Goal: Navigation & Orientation: Find specific page/section

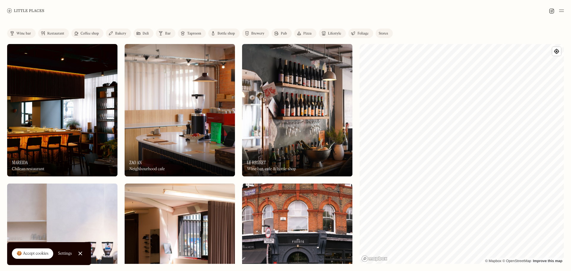
click at [167, 35] on div "Bar" at bounding box center [168, 34] width 6 height 4
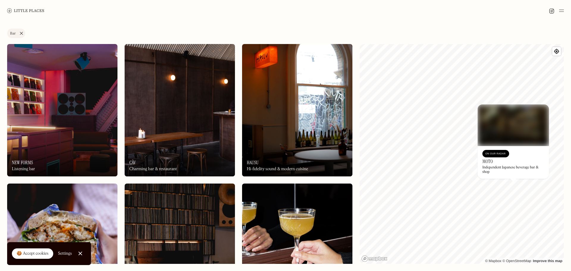
click at [21, 32] on link "Bar" at bounding box center [16, 34] width 18 height 10
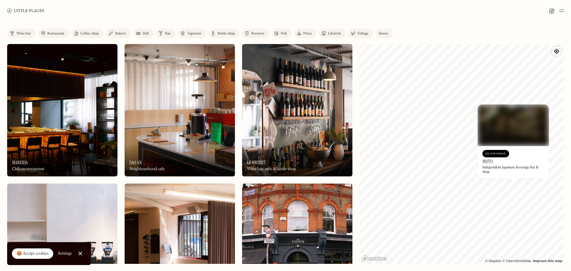
click at [187, 32] on div "Taproom" at bounding box center [194, 34] width 14 height 4
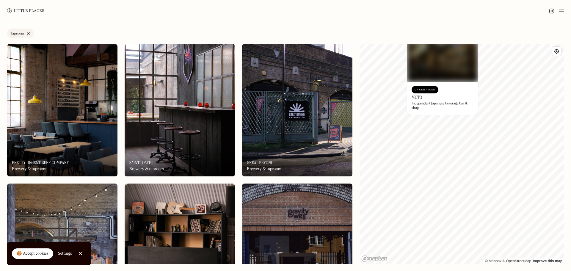
click at [440, 115] on div "On Our Radar Moto Independent Japanese beverage bar & shop" at bounding box center [442, 98] width 71 height 33
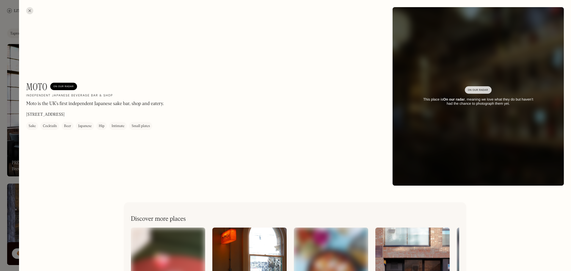
click at [13, 67] on div at bounding box center [285, 135] width 571 height 271
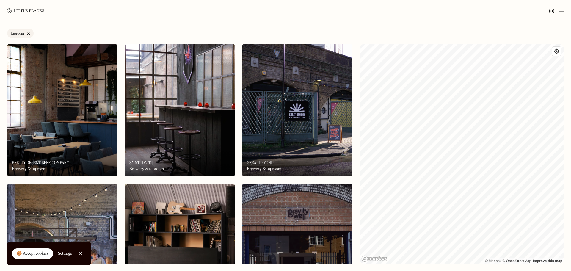
click at [29, 32] on link "Taproom" at bounding box center [20, 34] width 26 height 10
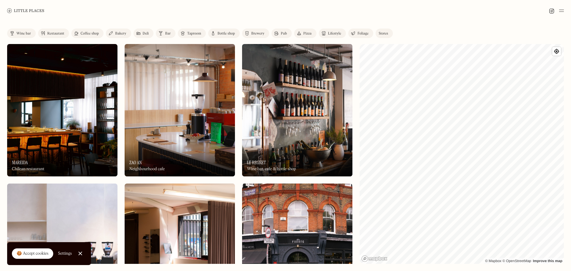
click at [23, 34] on div "Wine bar" at bounding box center [23, 34] width 15 height 4
